Goal: Find specific page/section: Find specific page/section

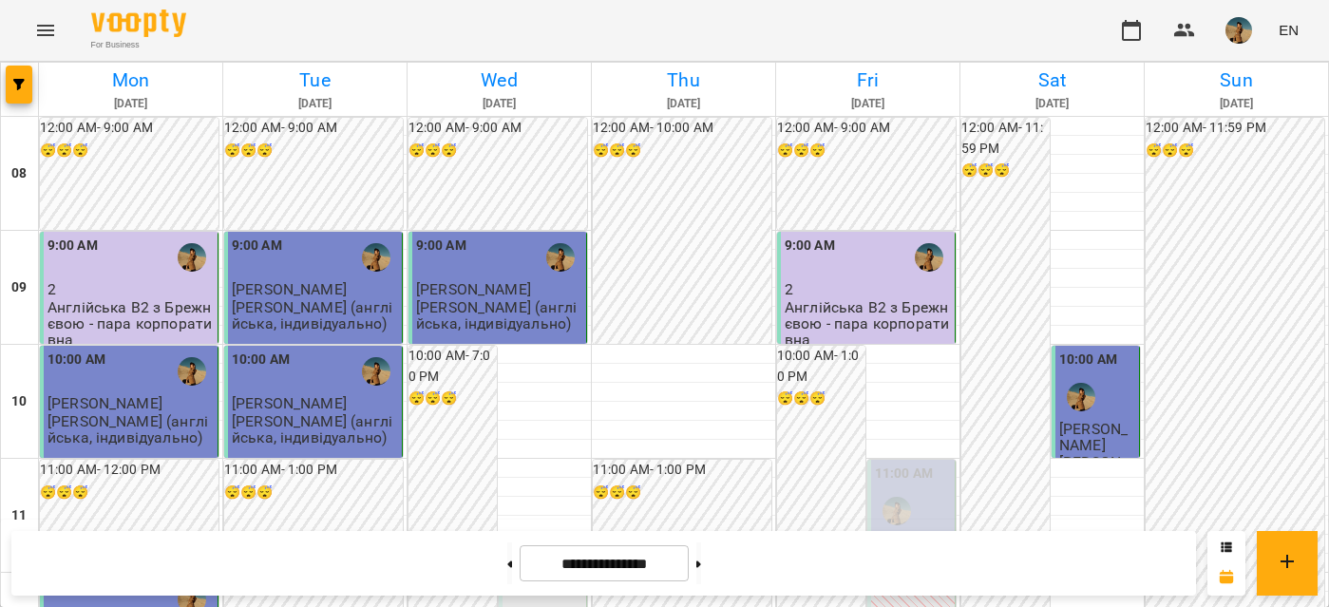
click at [1249, 29] on img "button" at bounding box center [1238, 30] width 27 height 27
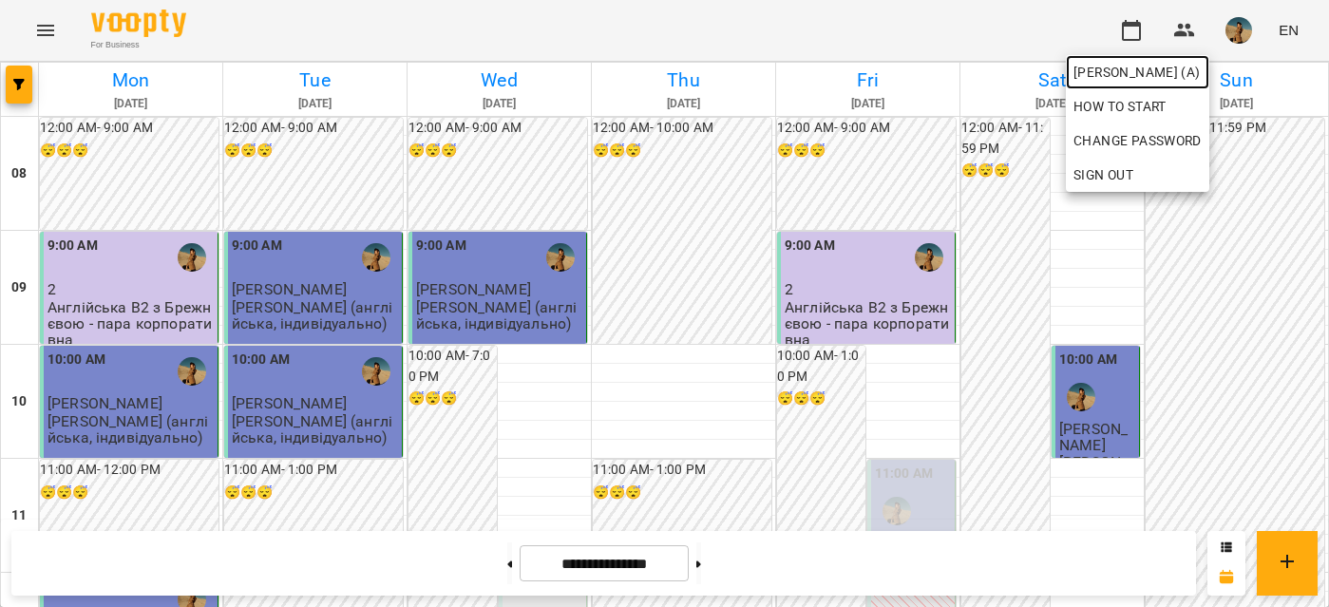
click at [1133, 78] on span "[PERSON_NAME] (а)" at bounding box center [1137, 72] width 128 height 23
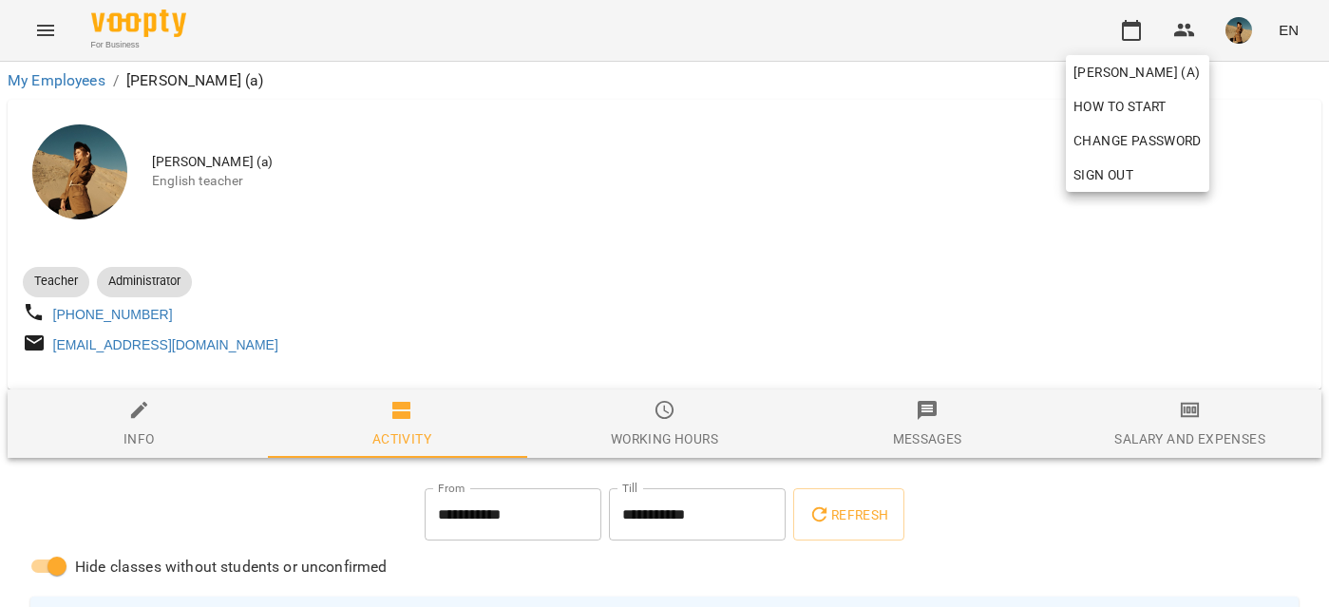
click at [658, 415] on div at bounding box center [664, 303] width 1329 height 607
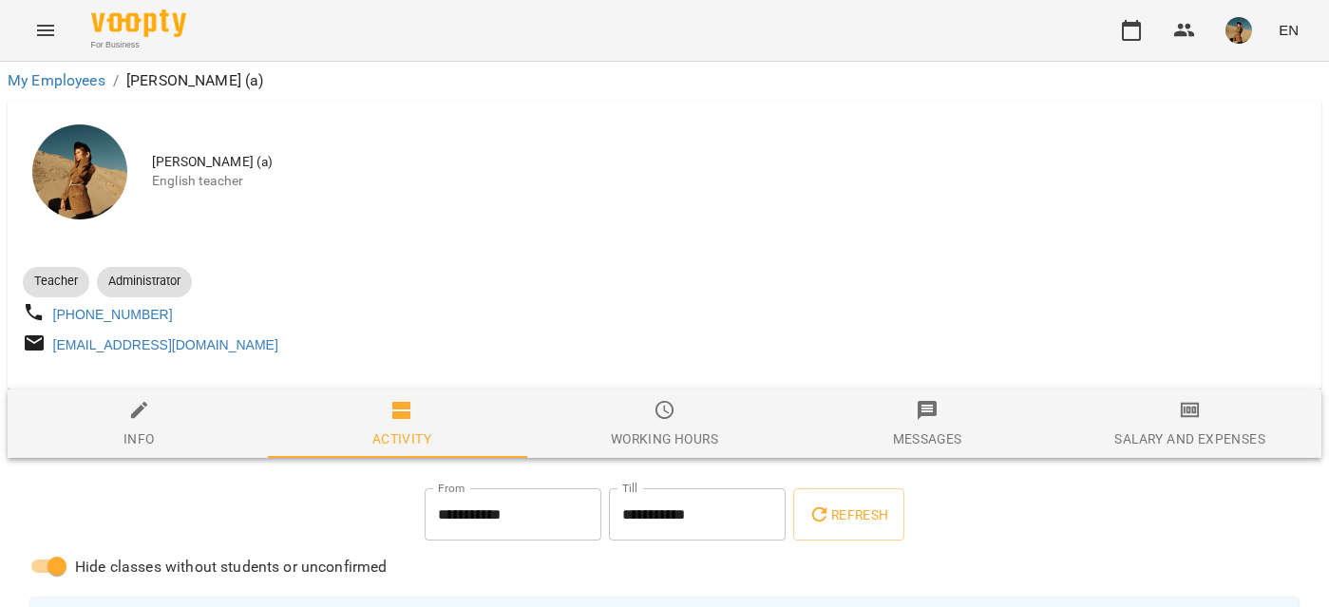
click at [656, 411] on icon "button" at bounding box center [664, 410] width 19 height 19
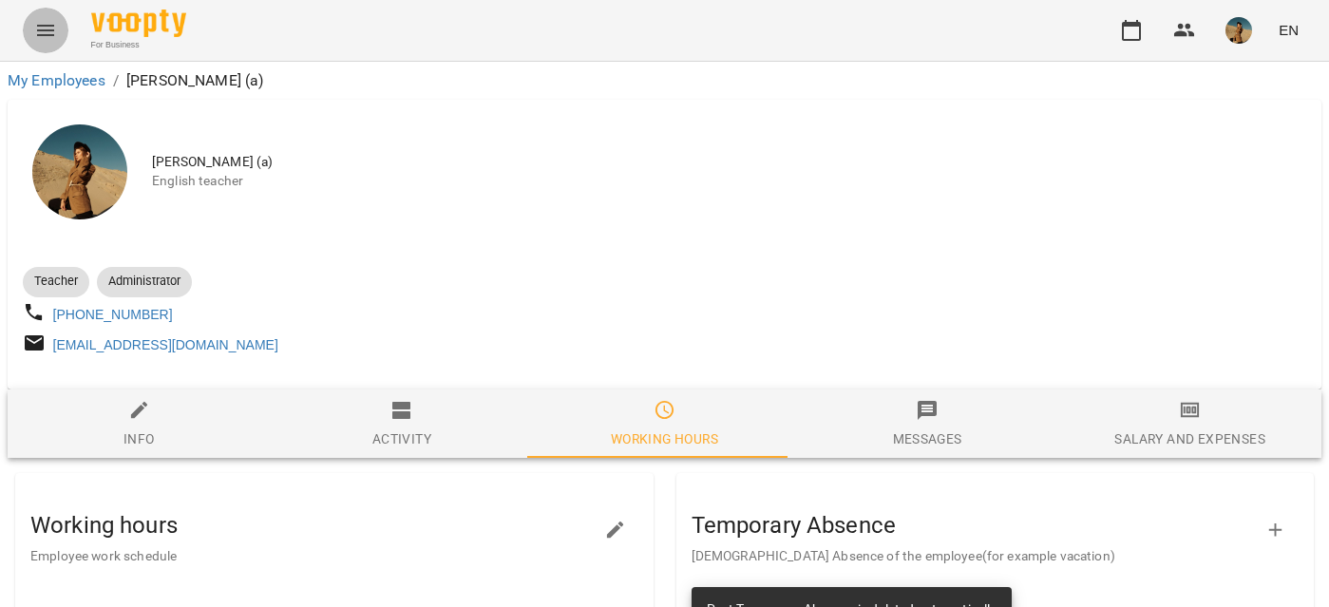
click at [54, 25] on icon "Menu" at bounding box center [45, 30] width 23 height 23
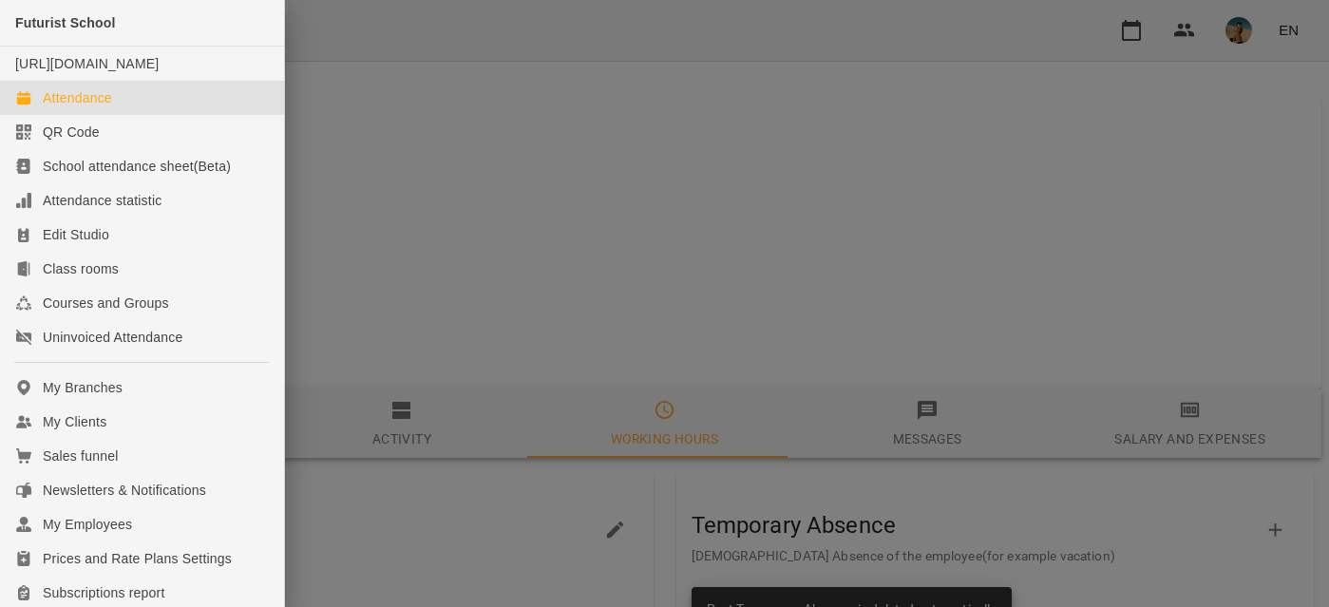
click at [86, 107] on div "Attendance" at bounding box center [77, 97] width 69 height 19
